Goal: Check status: Check status

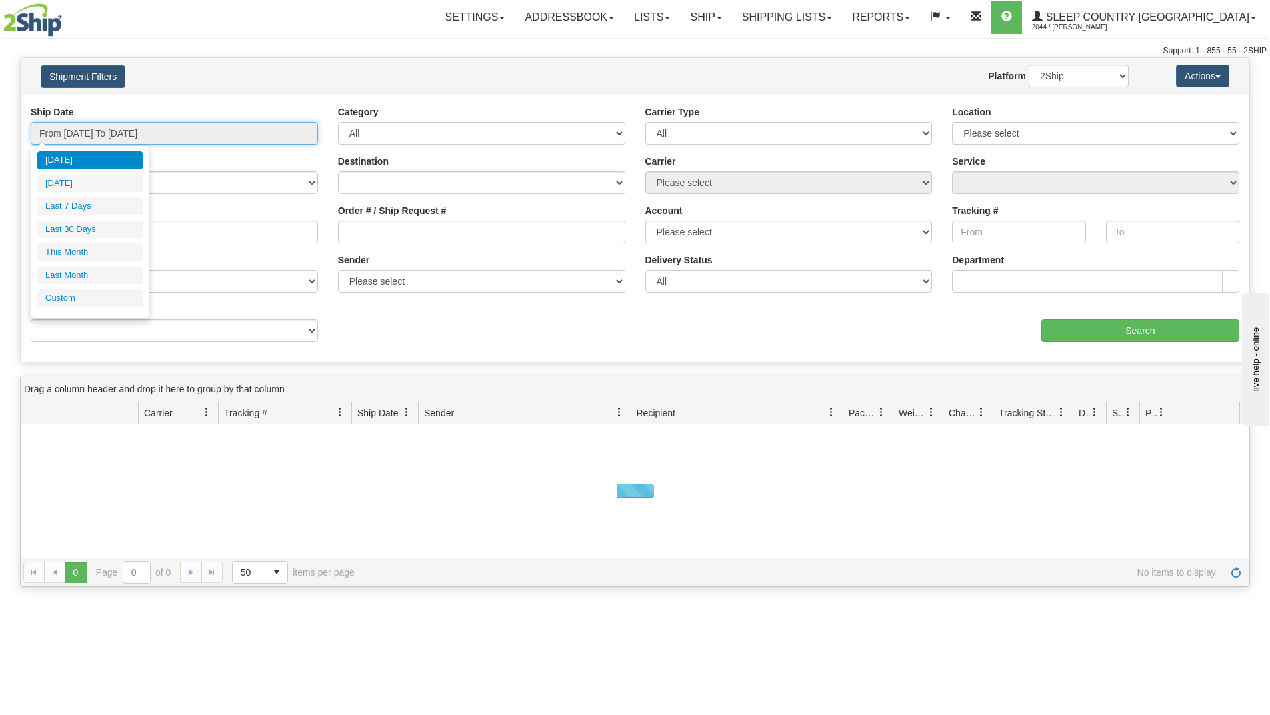
click at [243, 135] on input "From [DATE] To [DATE]" at bounding box center [174, 133] width 287 height 23
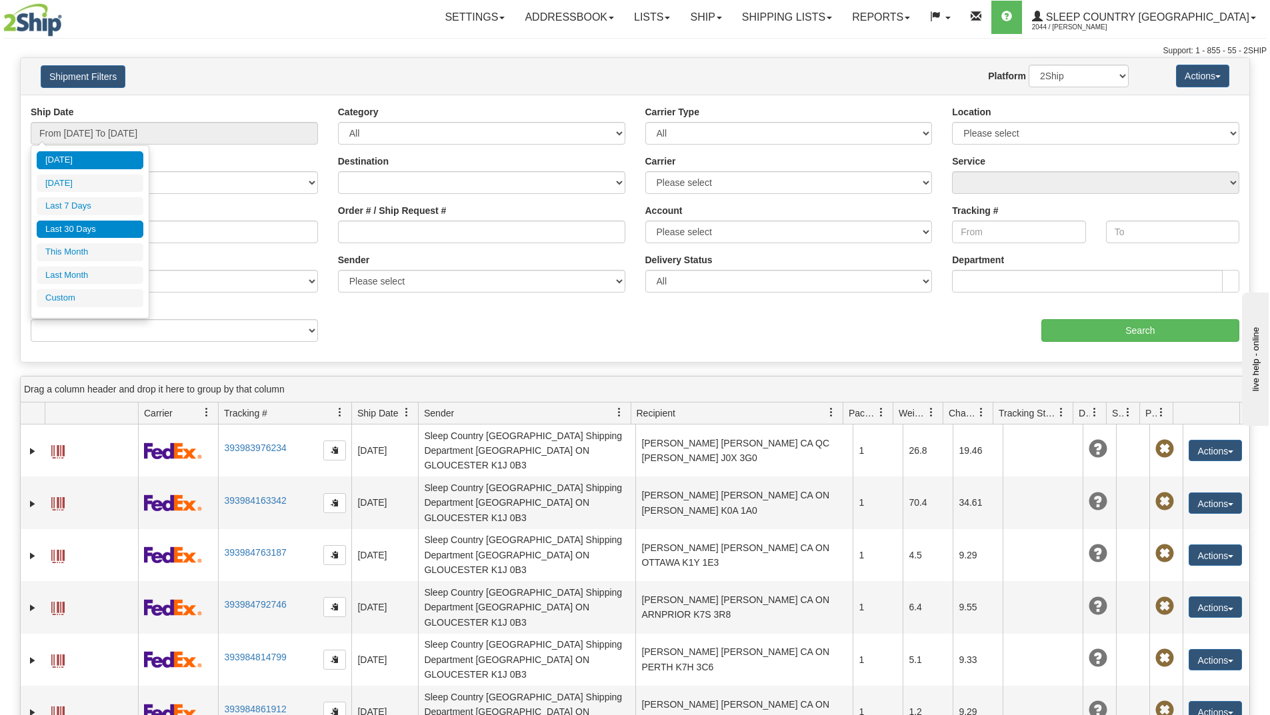
click at [120, 225] on li "Last 30 Days" at bounding box center [90, 230] width 107 height 18
type input "From [DATE] To [DATE]"
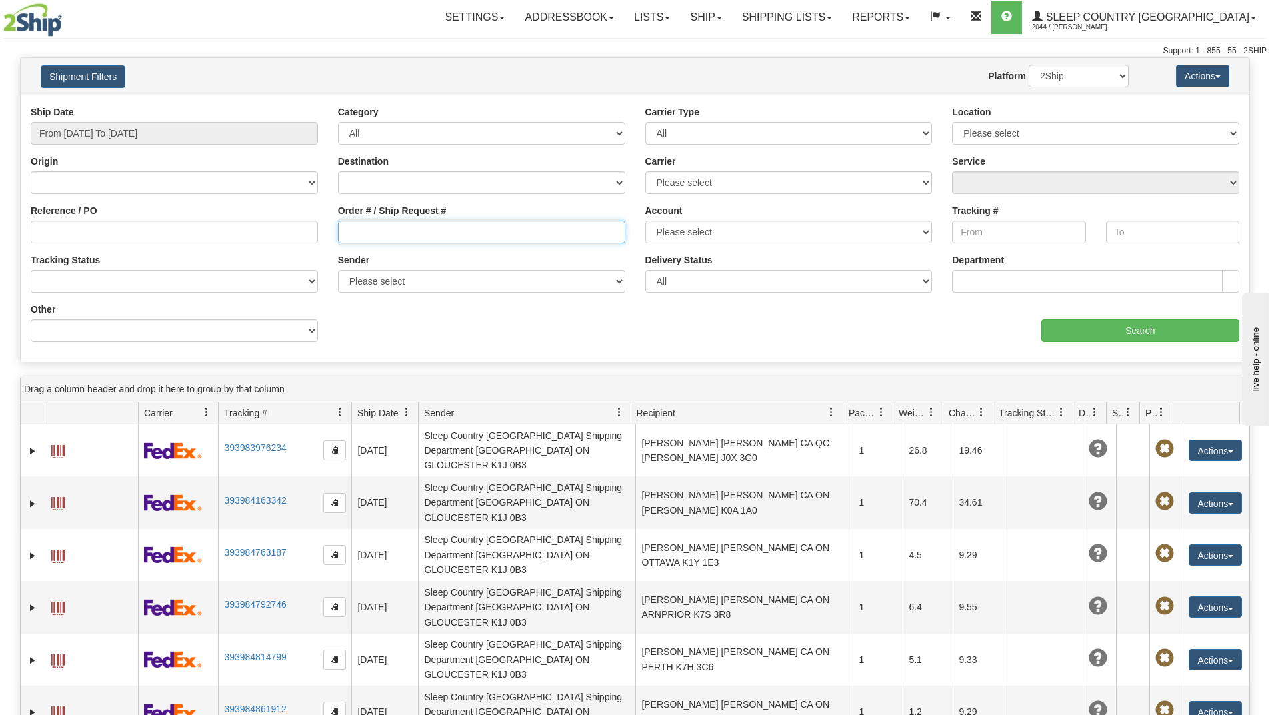
click at [350, 234] on input "Order # / Ship Request #" at bounding box center [481, 232] width 287 height 23
paste input "9000I139032"
type input "9000I139032"
click at [1073, 325] on input "Search" at bounding box center [1140, 330] width 198 height 23
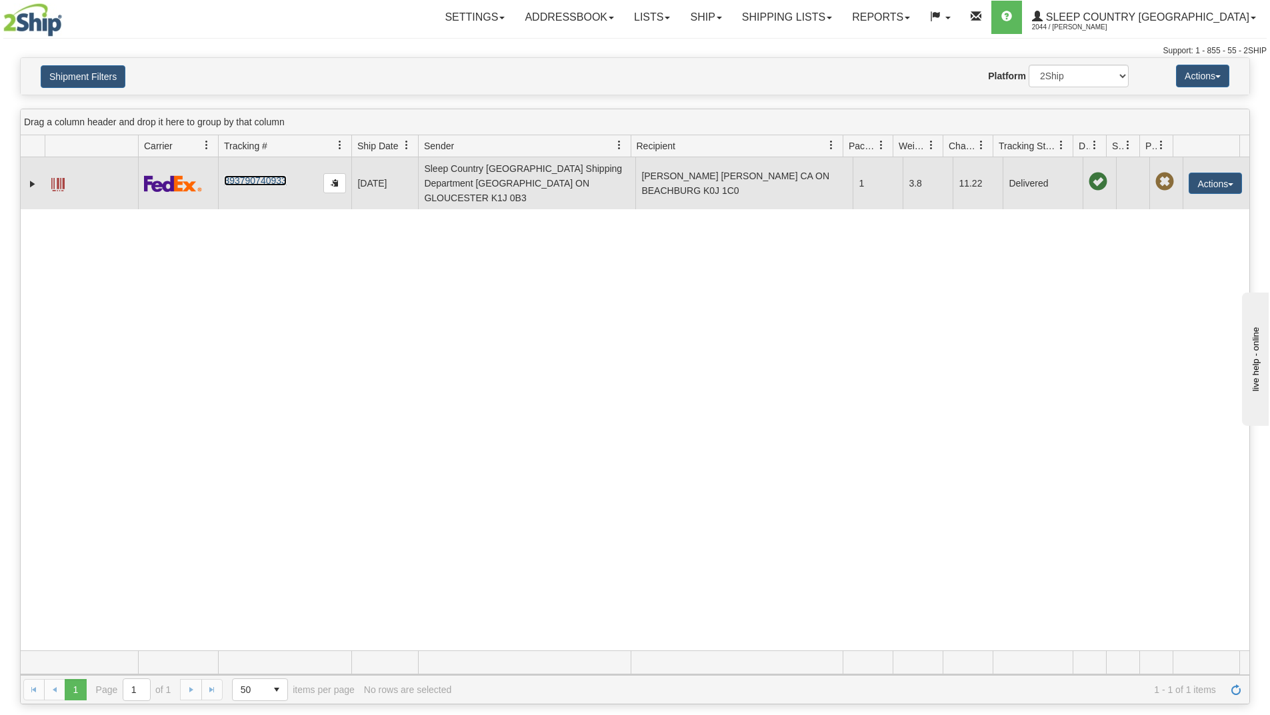
click at [259, 175] on link "393790740933" at bounding box center [255, 180] width 62 height 11
